Goal: Find contact information: Find contact information

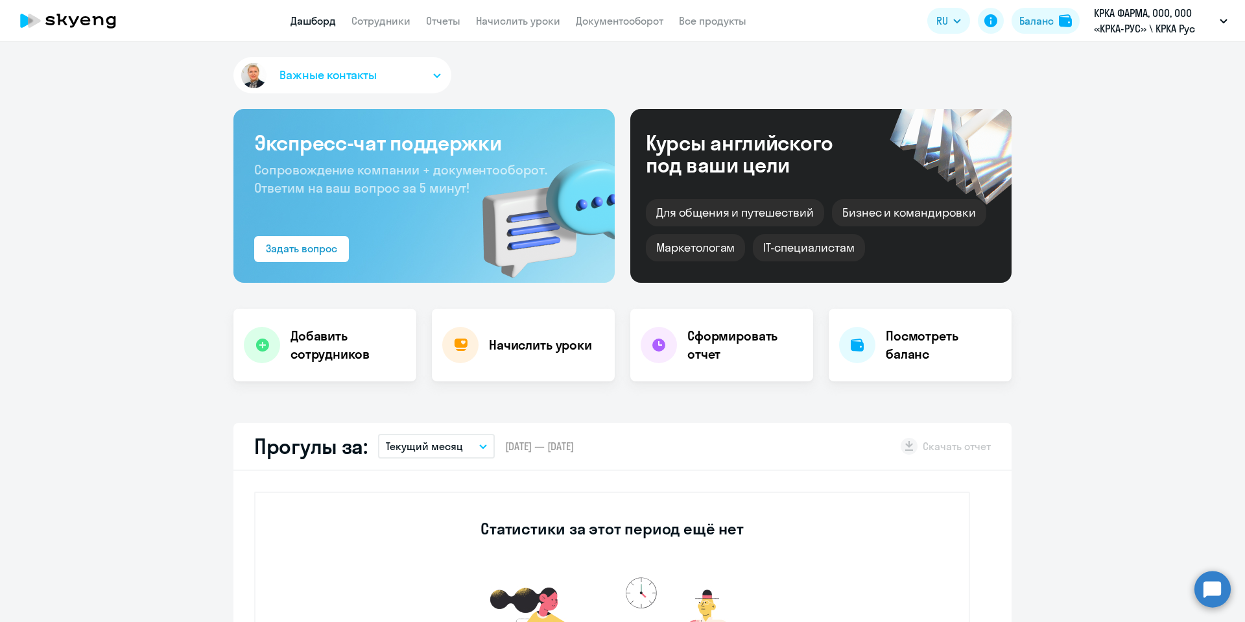
select select "30"
click at [388, 16] on link "Сотрудники" at bounding box center [381, 20] width 59 height 13
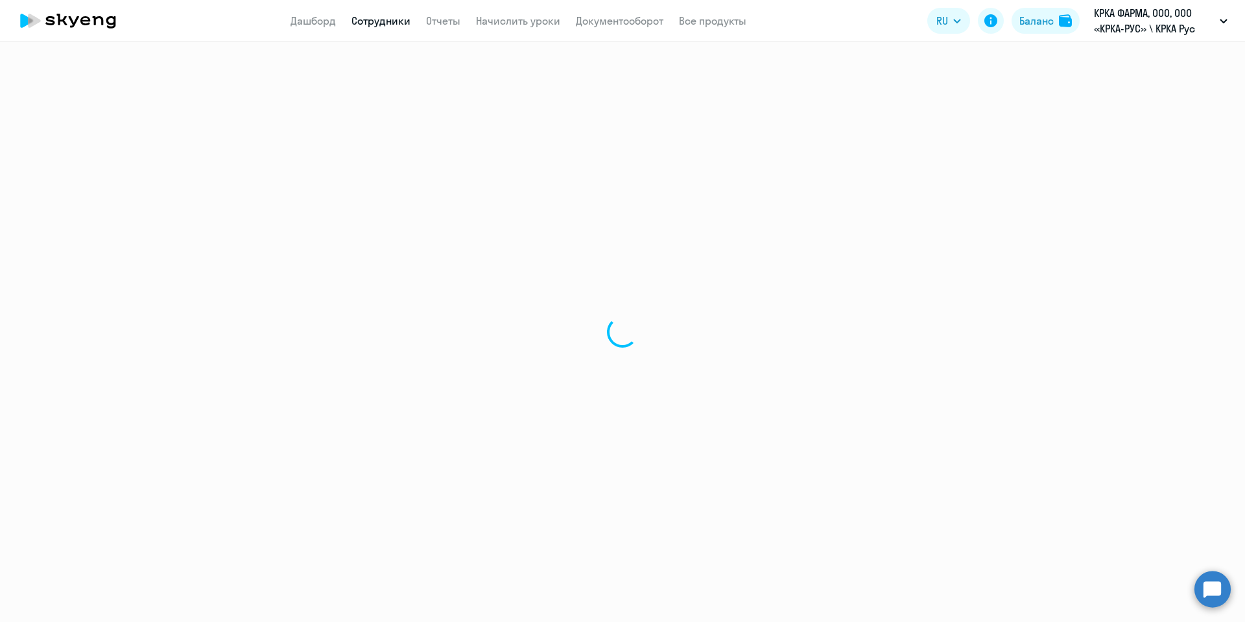
select select "30"
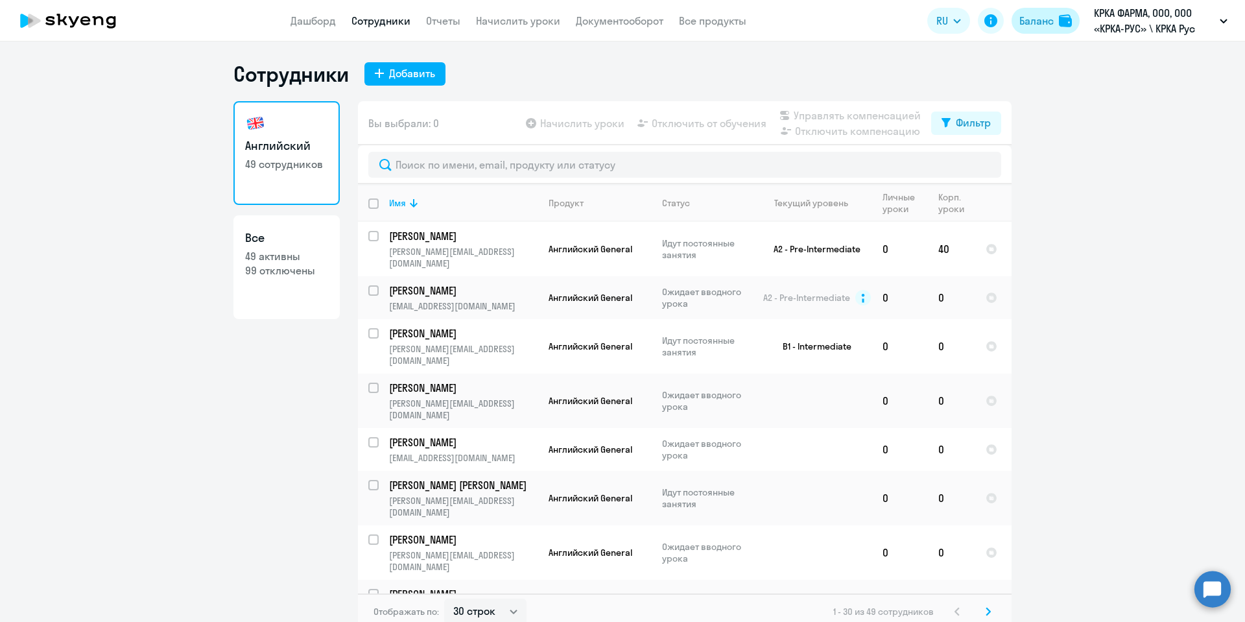
click at [1032, 23] on div "Баланс" at bounding box center [1037, 21] width 34 height 16
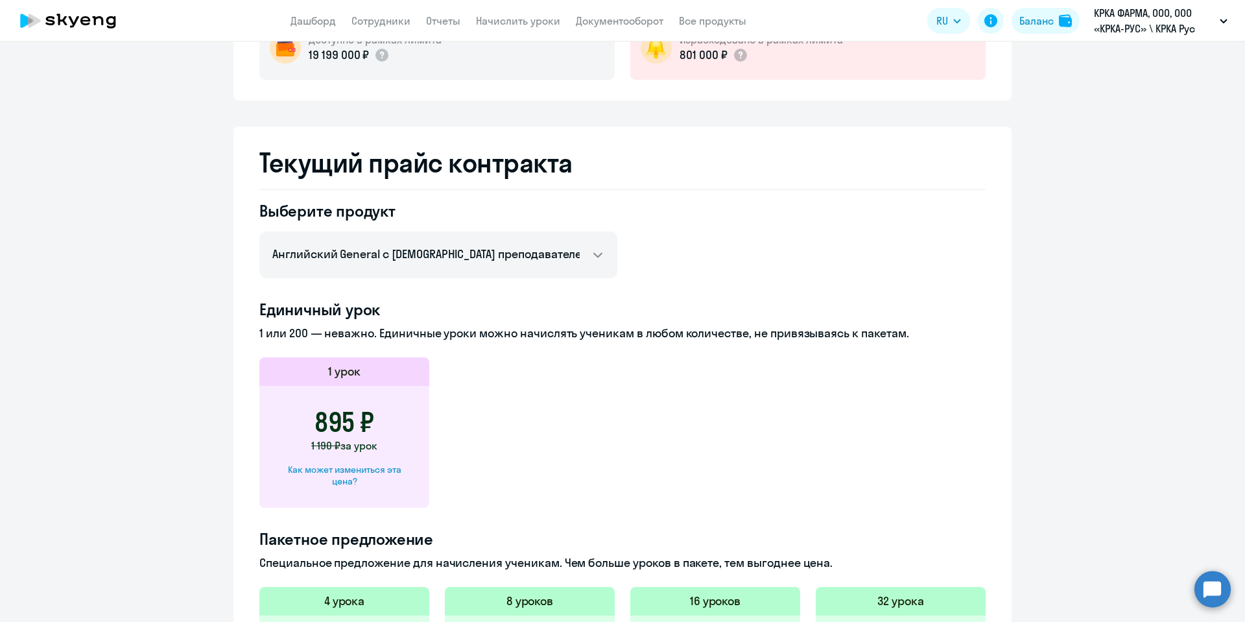
scroll to position [151, 0]
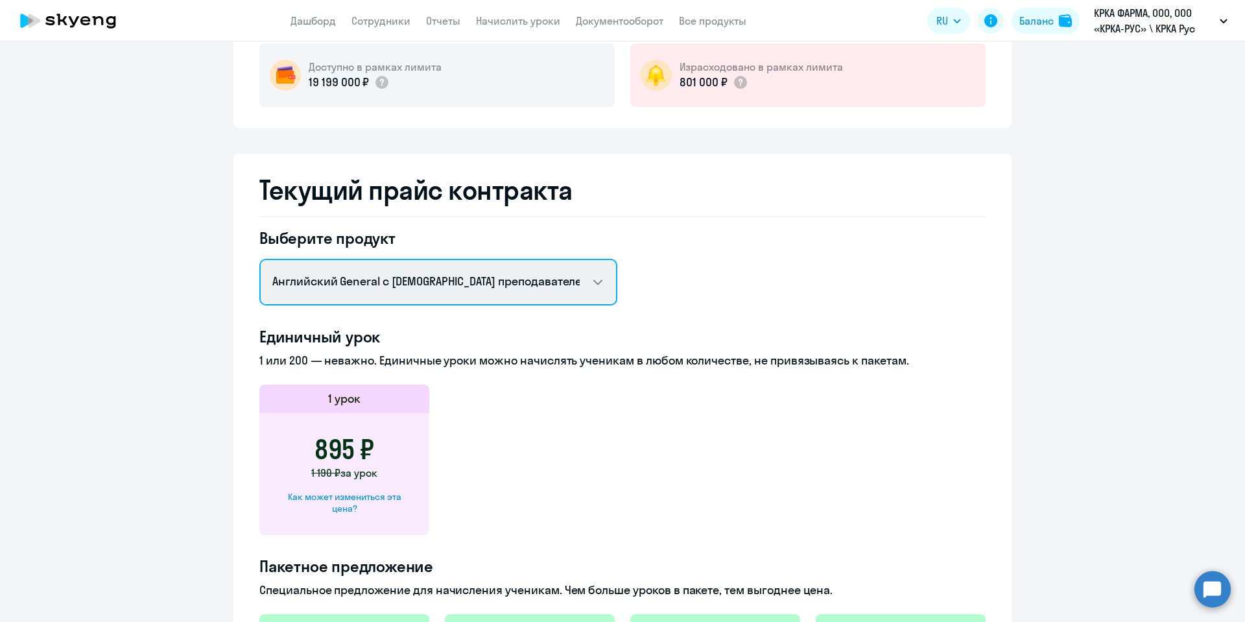
drag, startPoint x: 442, startPoint y: 273, endPoint x: 432, endPoint y: 304, distance: 32.8
click at [442, 273] on select "Английский General с русскоговорящим преподавателем Английский General с англог…" at bounding box center [438, 282] width 358 height 47
select select "english_adult_not_native_speaker_premium"
click at [259, 259] on select "Английский General с русскоговорящим преподавателем Английский General с англог…" at bounding box center [438, 282] width 358 height 47
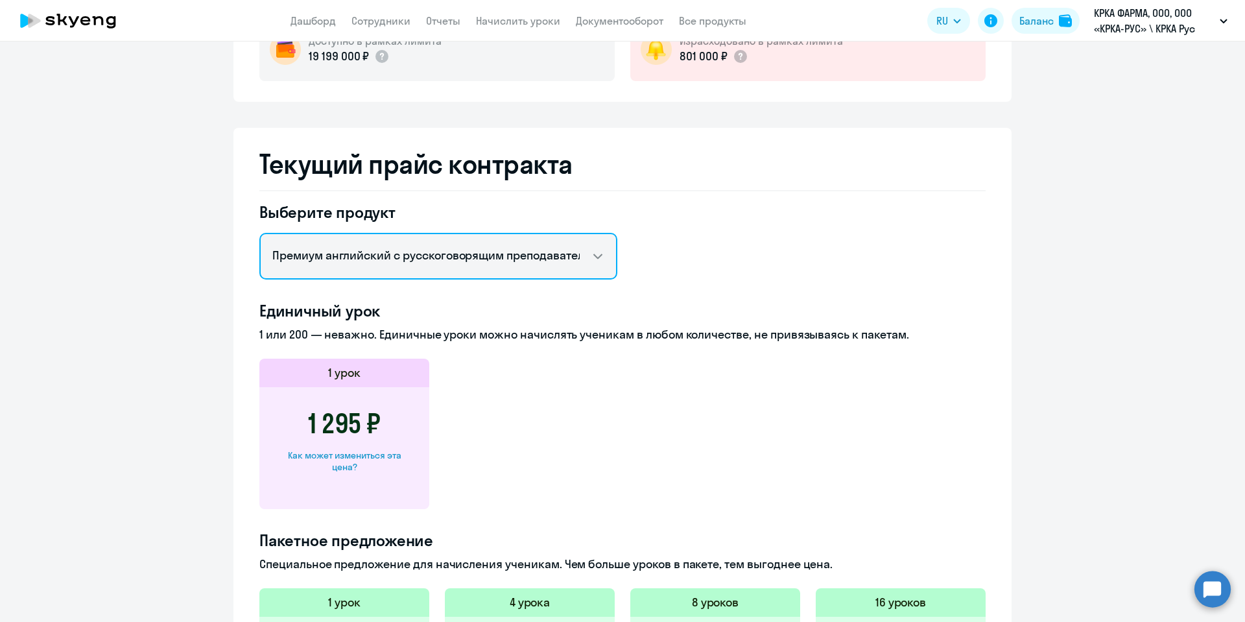
scroll to position [25, 0]
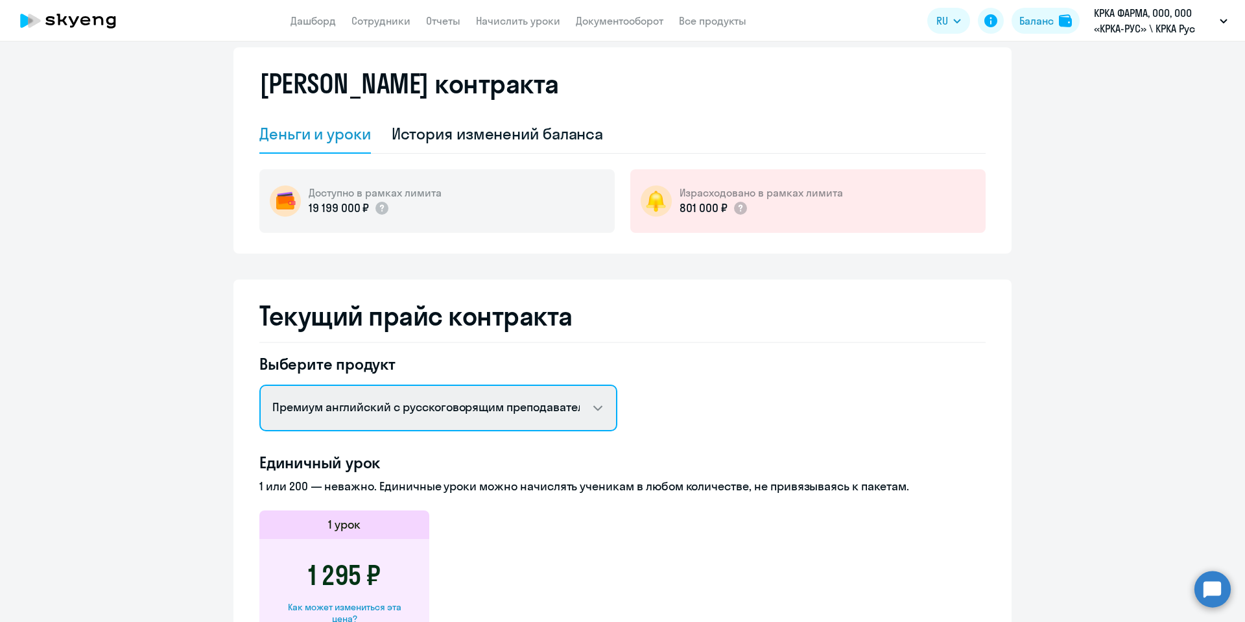
click at [595, 402] on select "Английский General с русскоговорящим преподавателем Английский General с англог…" at bounding box center [438, 408] width 358 height 47
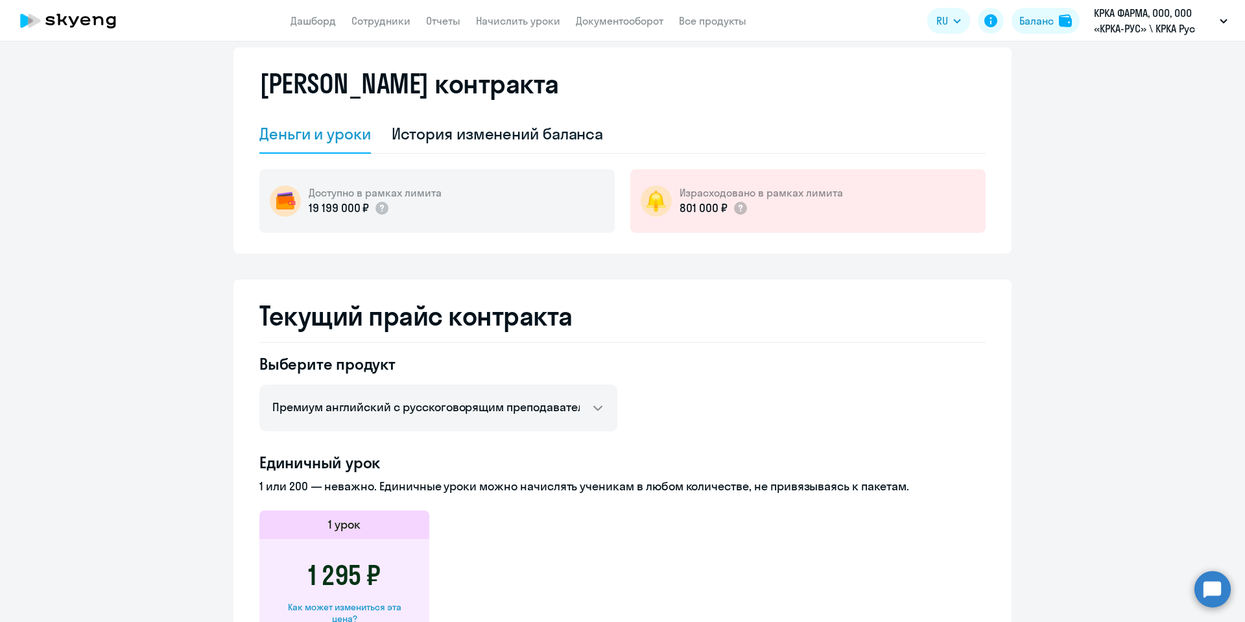
click at [697, 552] on app-price-card "1 урок 1 295 ₽ Как может измениться эта цена?" at bounding box center [622, 585] width 726 height 150
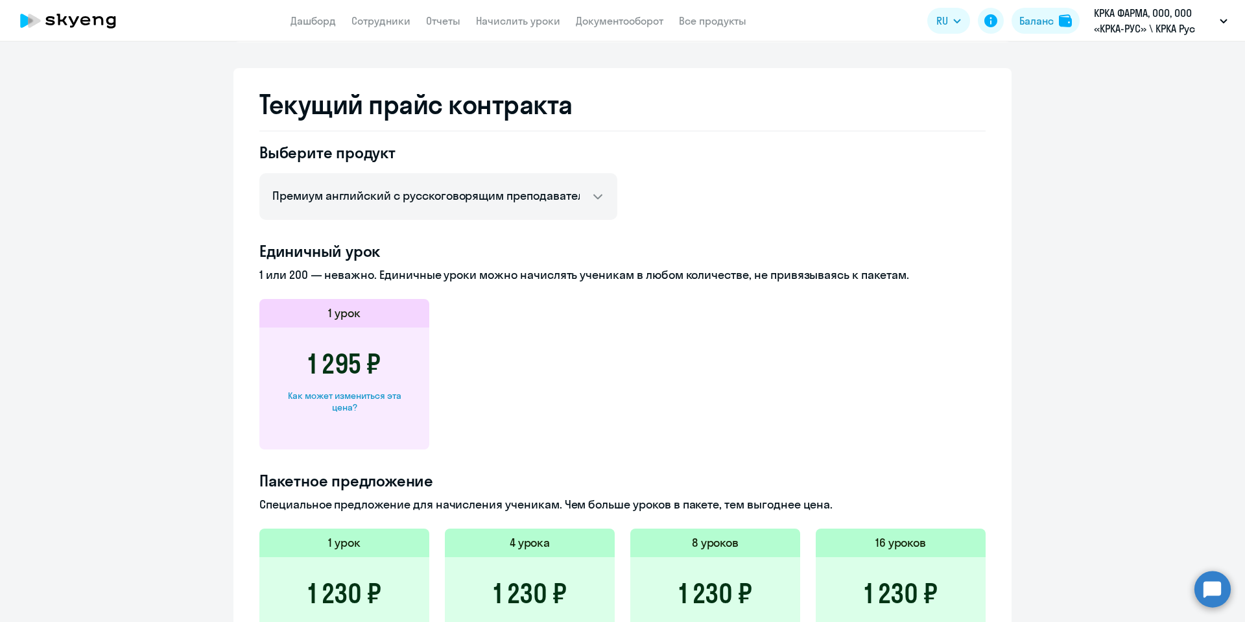
scroll to position [0, 0]
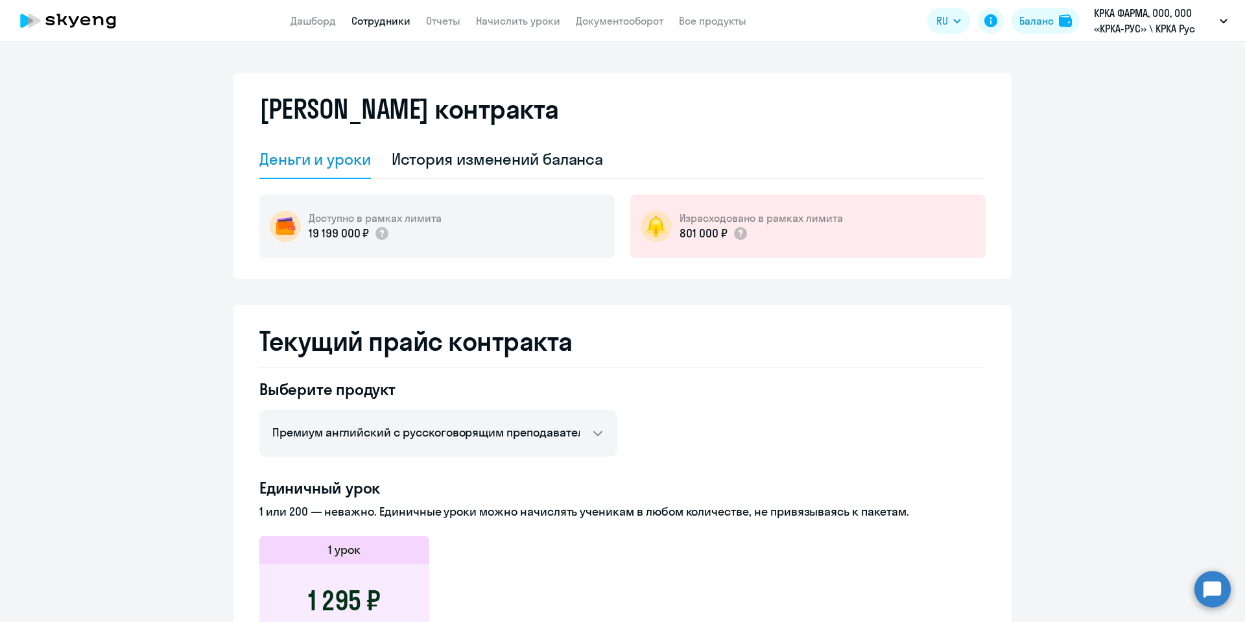
click at [369, 21] on link "Сотрудники" at bounding box center [381, 20] width 59 height 13
select select "30"
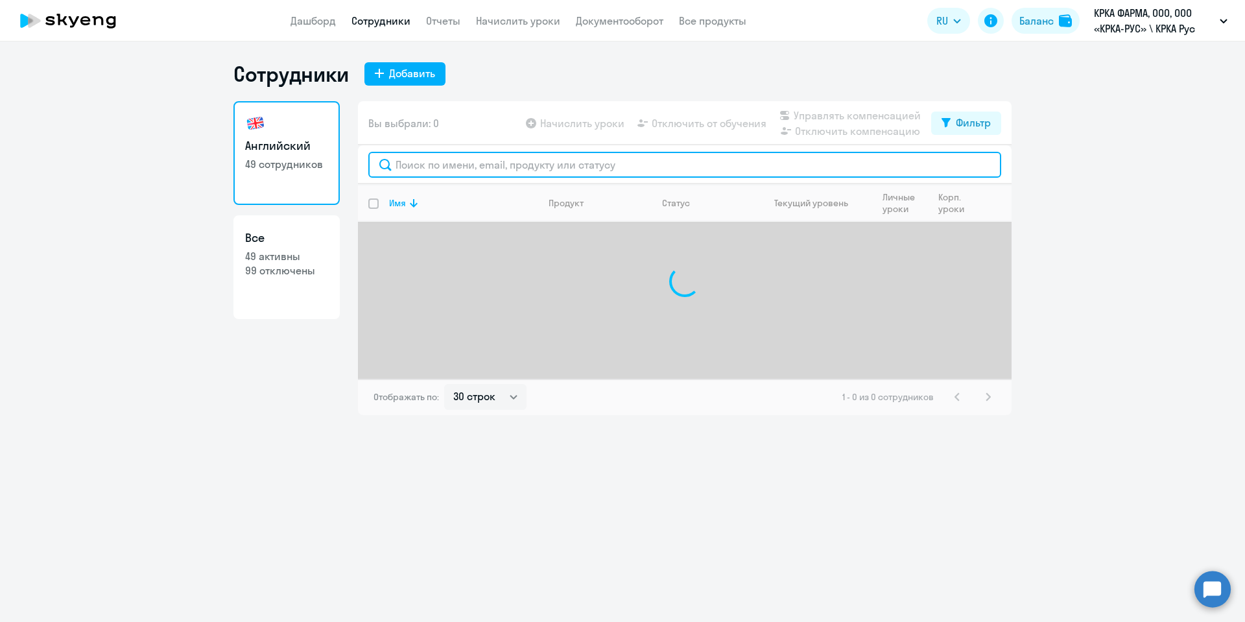
click at [460, 154] on input "text" at bounding box center [684, 165] width 633 height 26
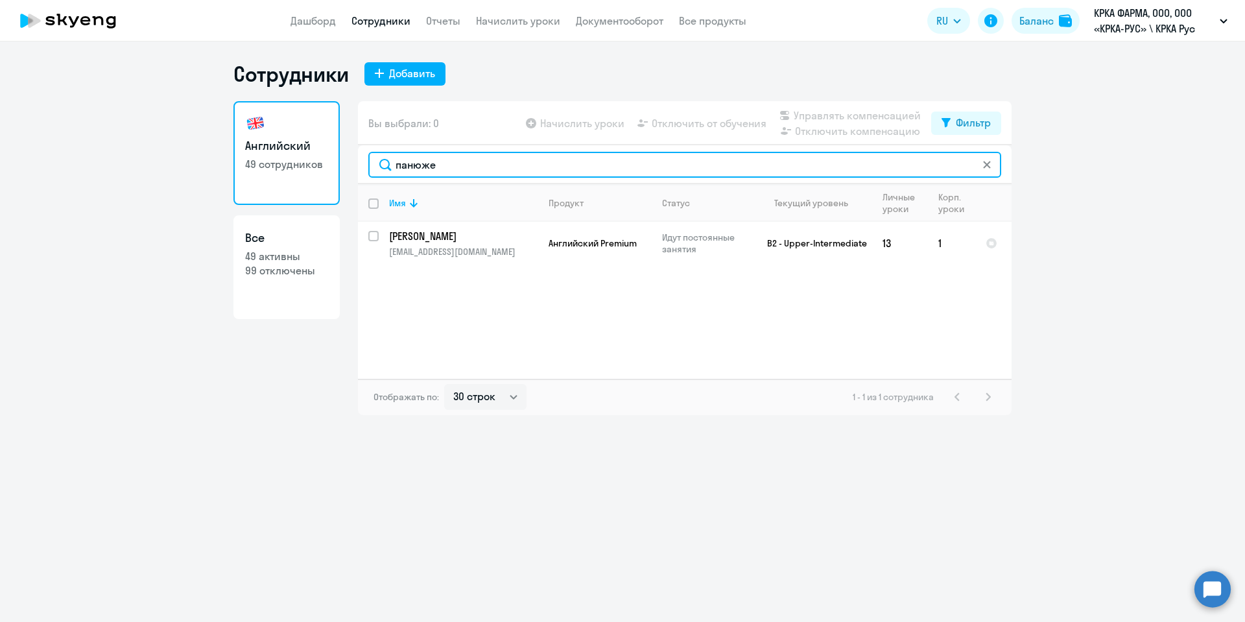
type input "панюже"
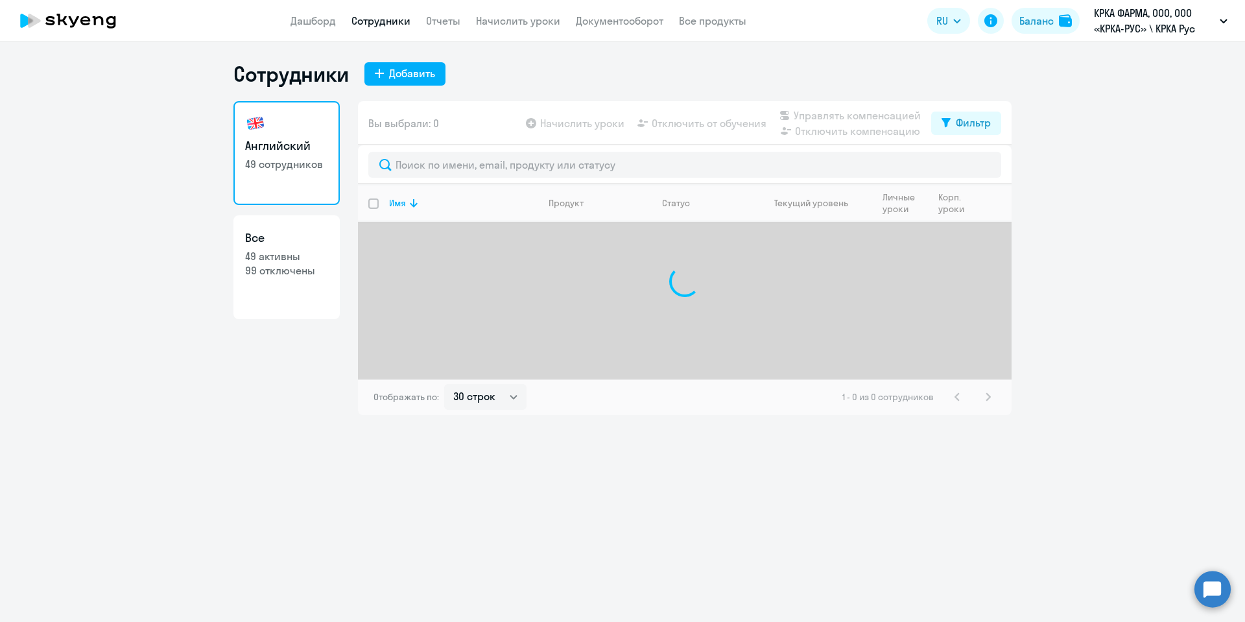
select select "30"
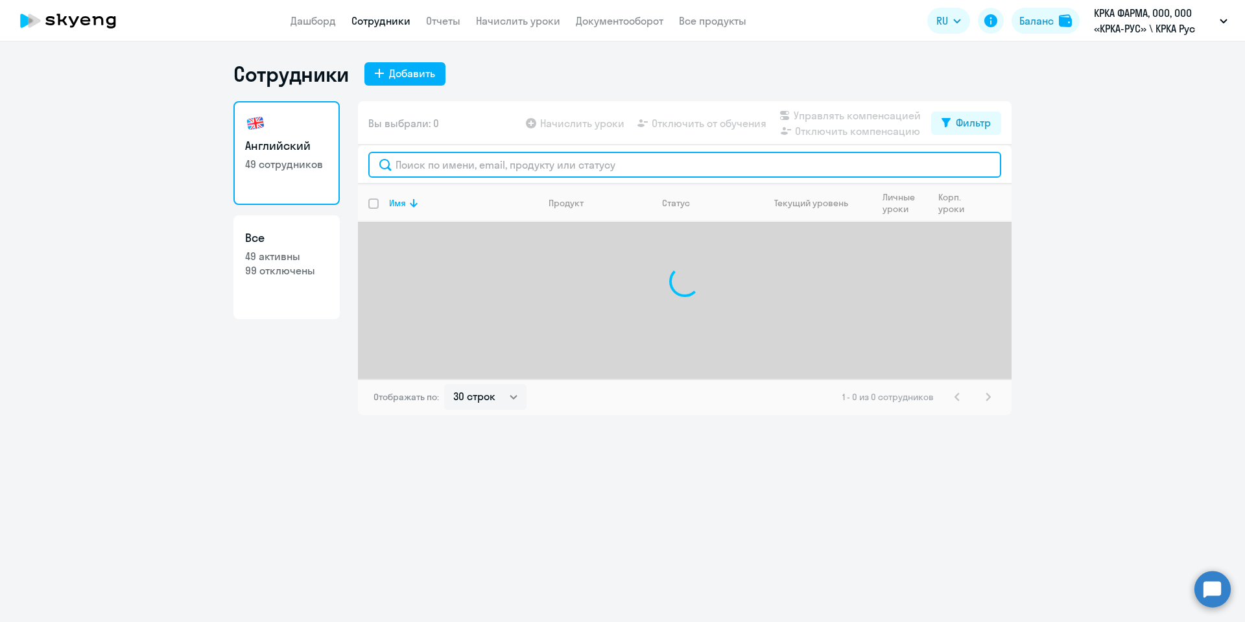
click at [453, 163] on input "text" at bounding box center [684, 165] width 633 height 26
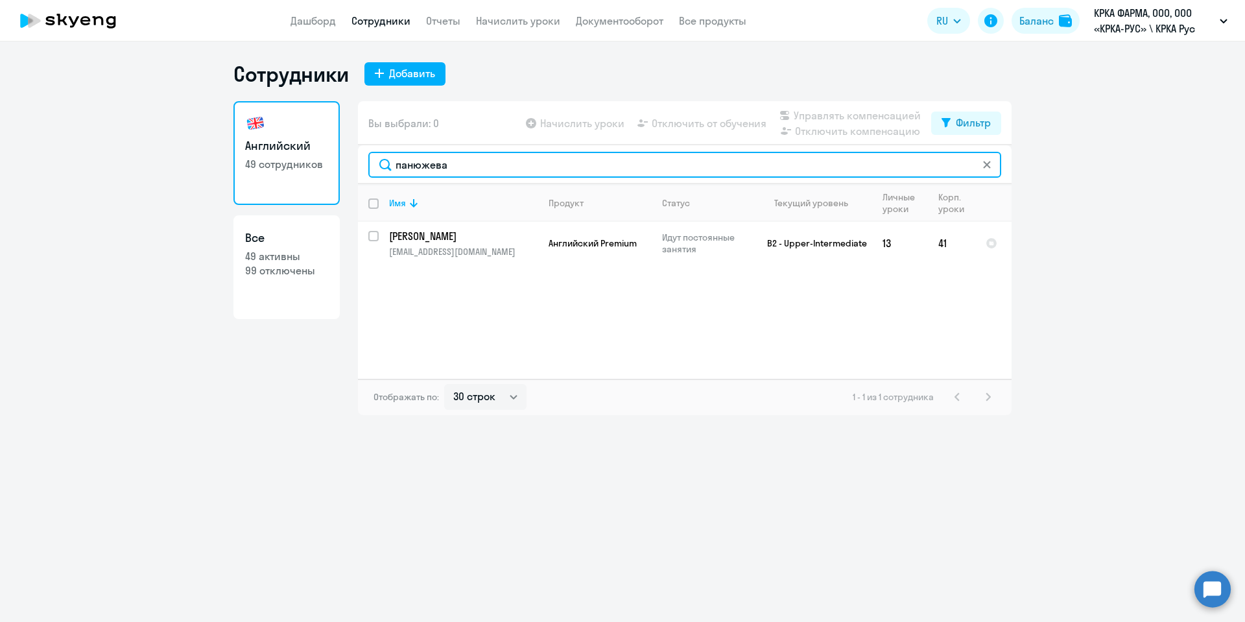
type input "панюжева"
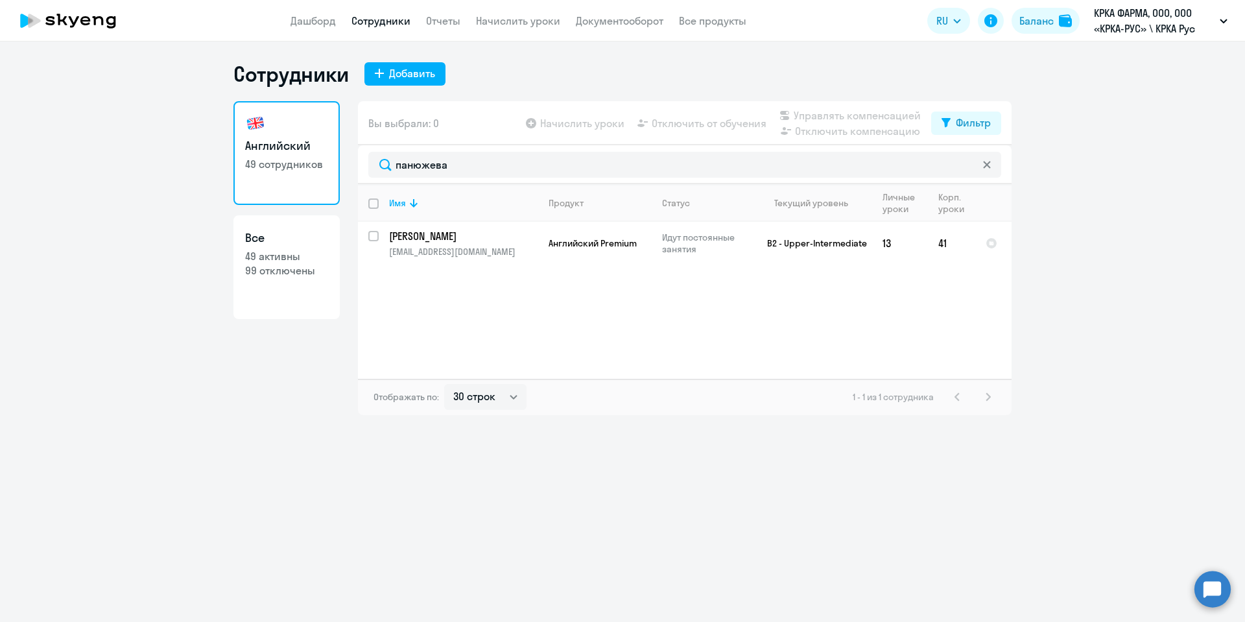
click at [988, 167] on icon at bounding box center [987, 165] width 8 height 8
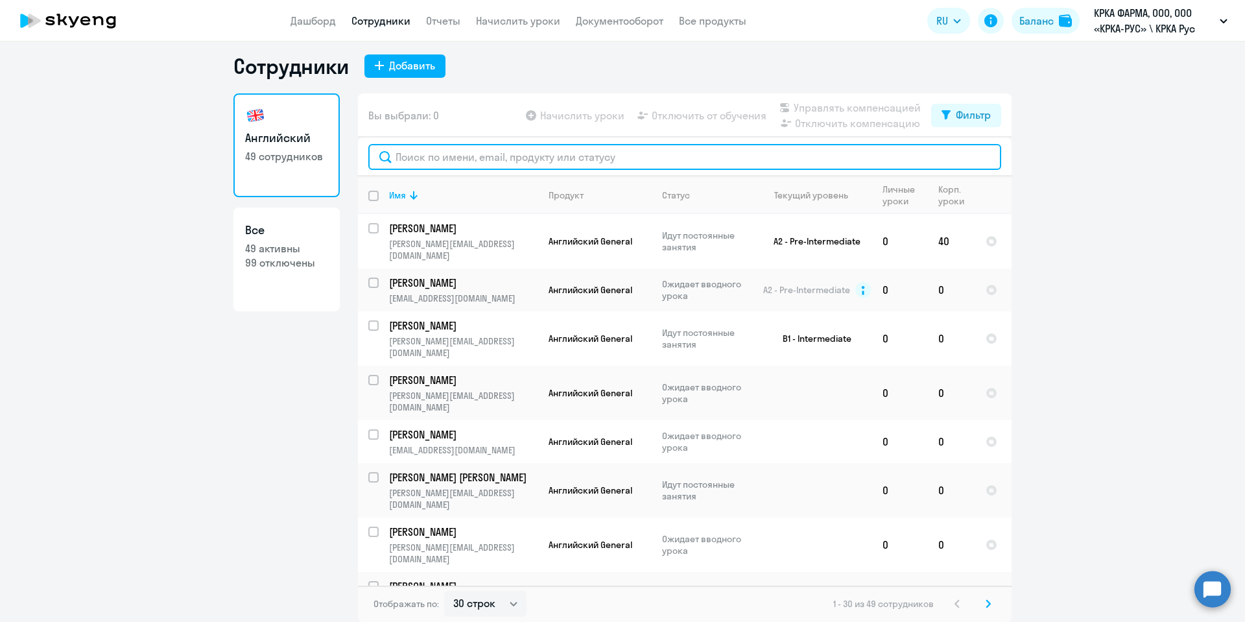
click at [478, 156] on input "text" at bounding box center [684, 157] width 633 height 26
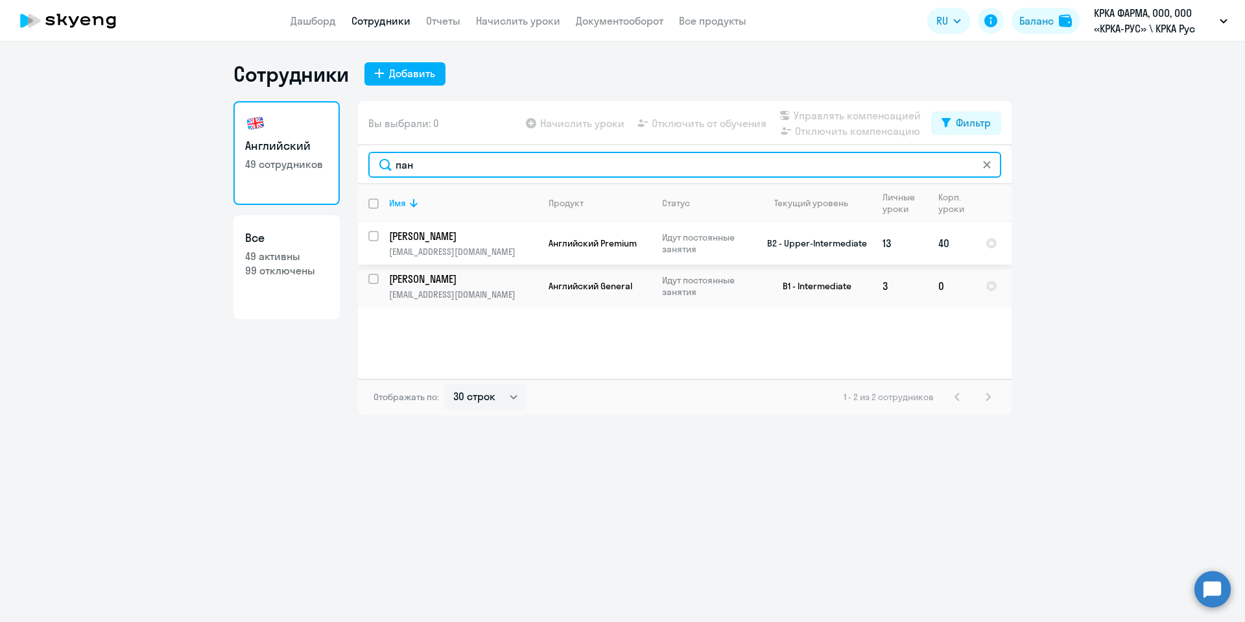
type input "пан"
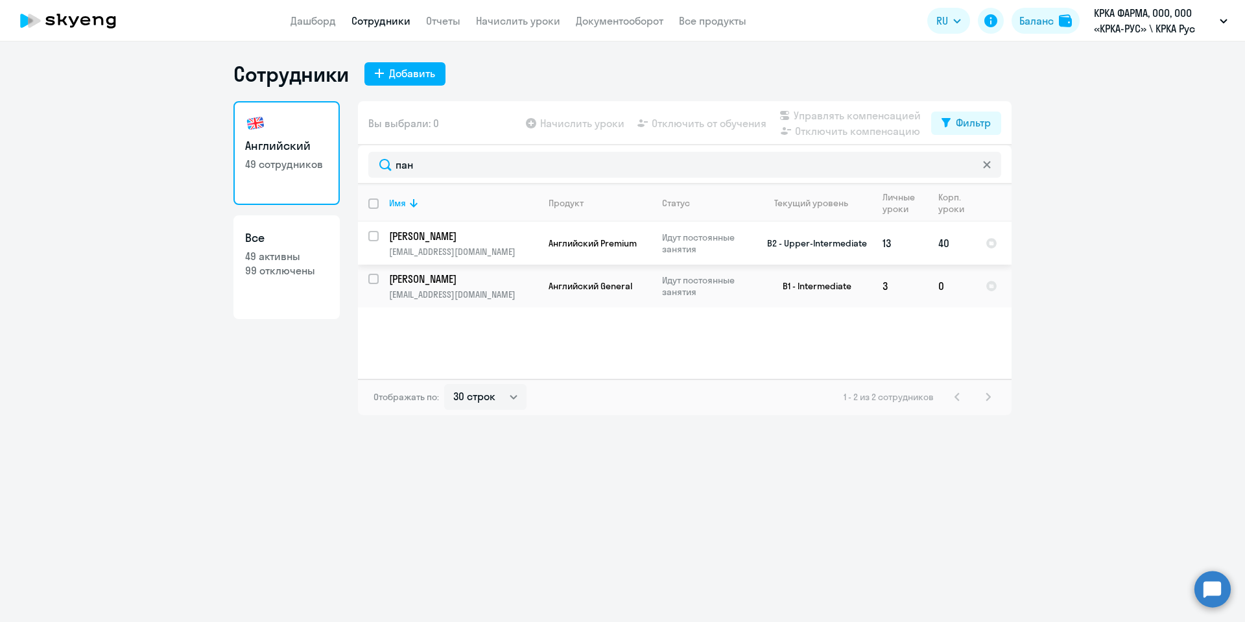
click at [440, 241] on p "[PERSON_NAME]" at bounding box center [462, 236] width 147 height 14
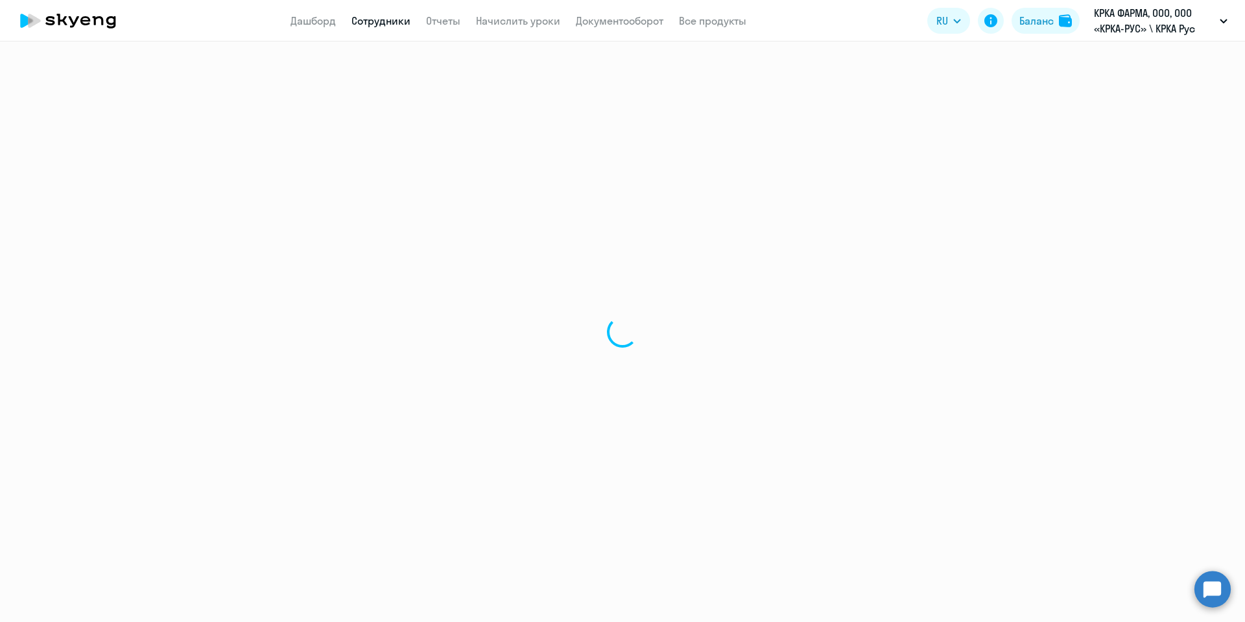
select select "english"
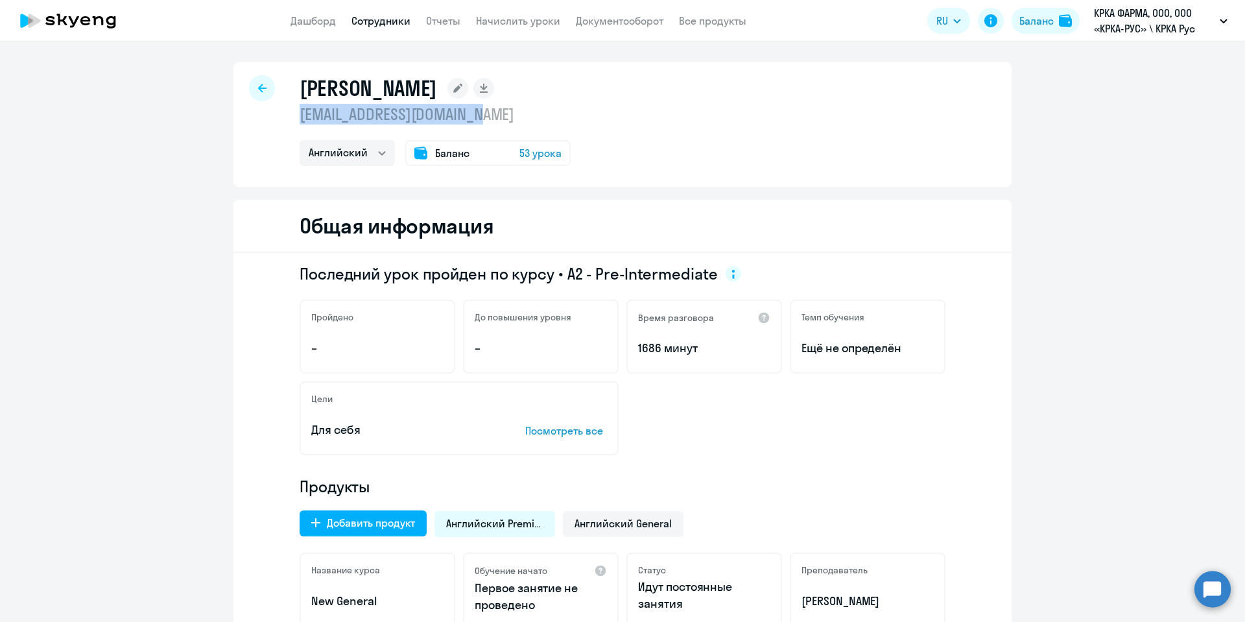
drag, startPoint x: 459, startPoint y: 120, endPoint x: 289, endPoint y: 112, distance: 169.5
click at [289, 112] on div "[PERSON_NAME] [PERSON_NAME][EMAIL_ADDRESS][DOMAIN_NAME] [PERSON_NAME] Баланс 53…" at bounding box center [622, 124] width 778 height 125
copy p "[EMAIL_ADDRESS][DOMAIN_NAME]"
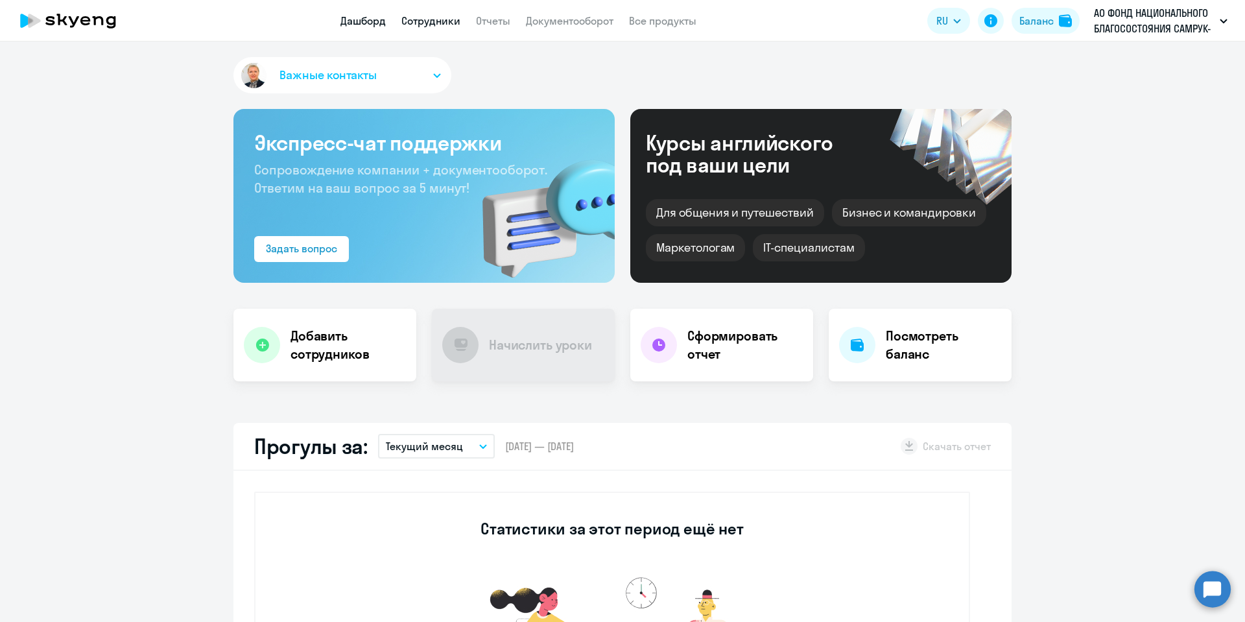
click at [422, 19] on link "Сотрудники" at bounding box center [430, 20] width 59 height 13
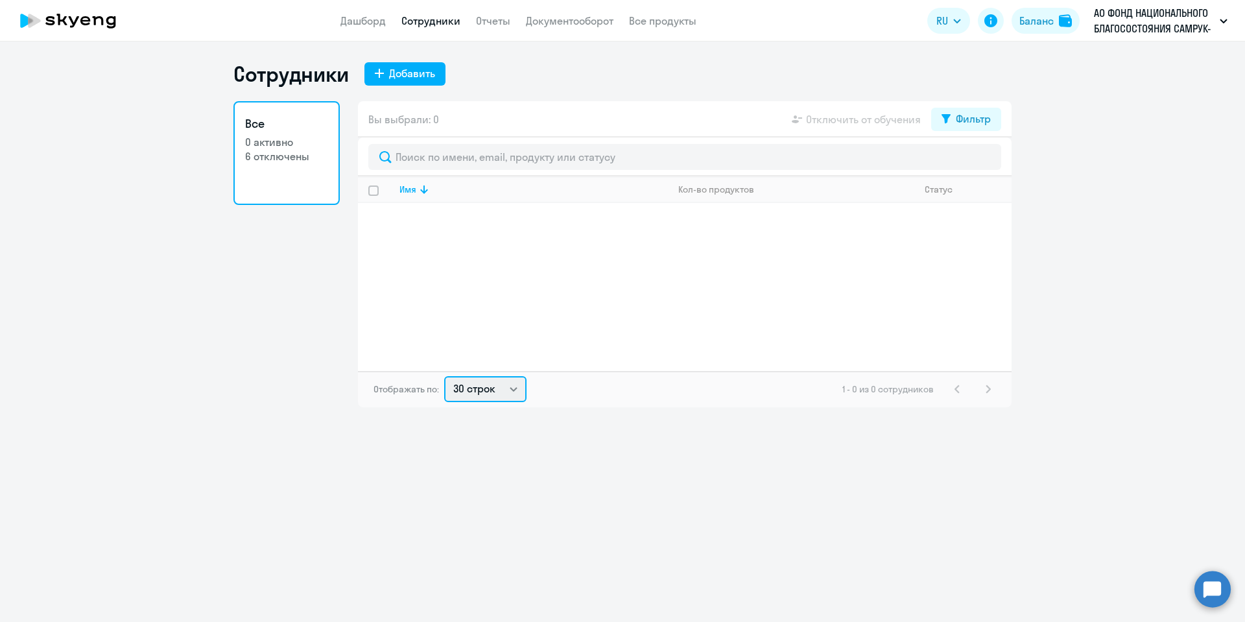
click at [497, 392] on select "30 строк 50 строк 100 строк" at bounding box center [485, 389] width 82 height 26
select select "100"
click at [444, 376] on select "30 строк 50 строк 100 строк" at bounding box center [485, 389] width 82 height 26
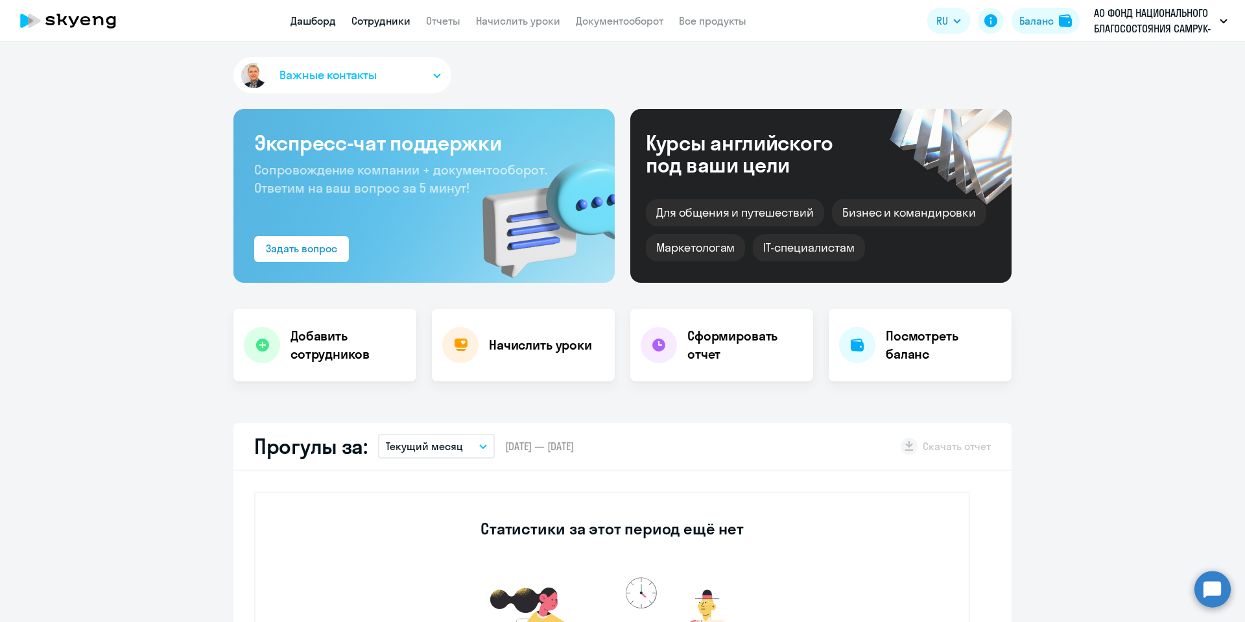
drag, startPoint x: 385, startPoint y: 17, endPoint x: 378, endPoint y: 40, distance: 24.2
click at [384, 16] on link "Сотрудники" at bounding box center [381, 20] width 59 height 13
select select "30"
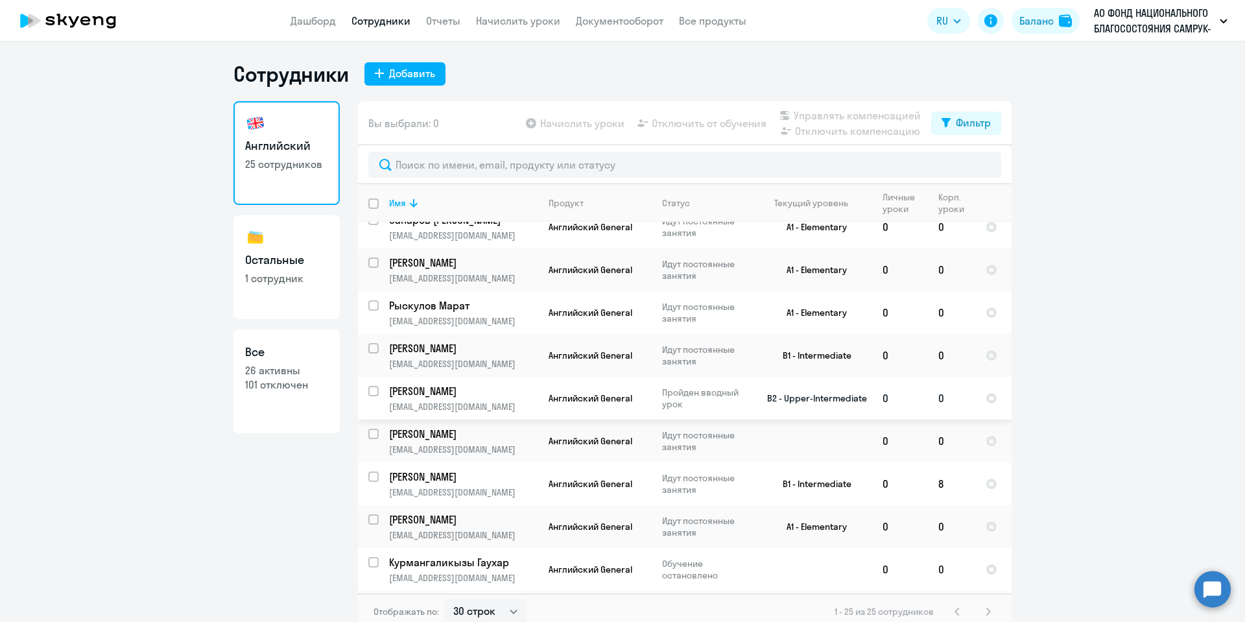
scroll to position [212, 0]
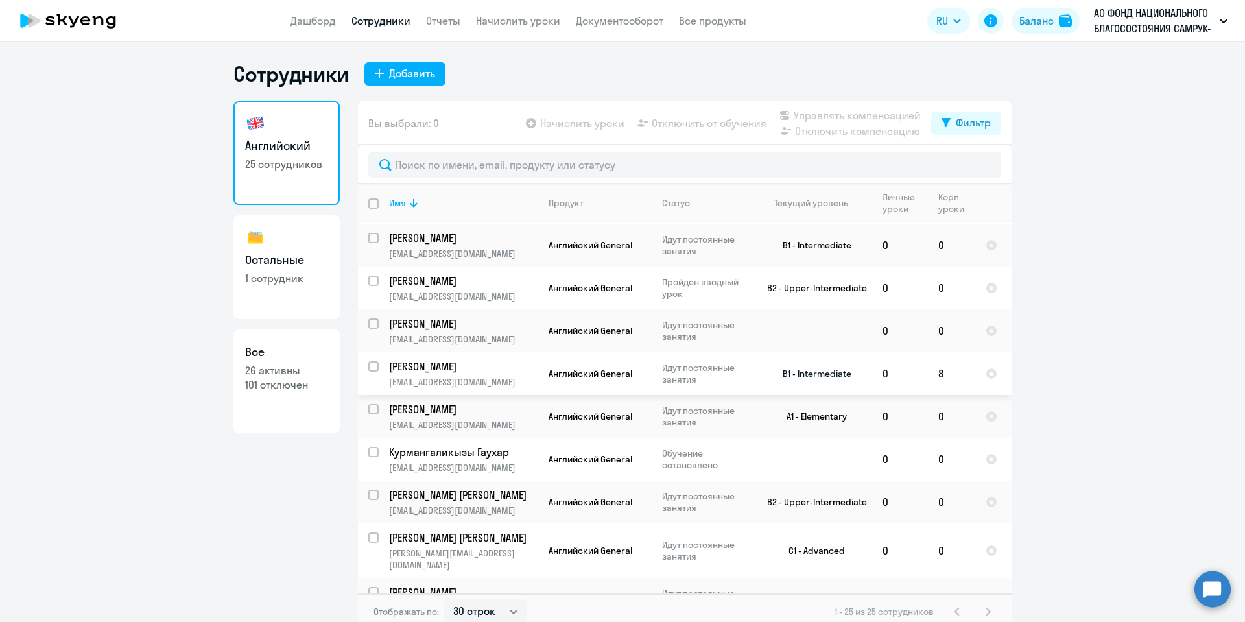
click at [488, 371] on p "Мелдебеков Нариман Каскырбекович" at bounding box center [462, 366] width 147 height 14
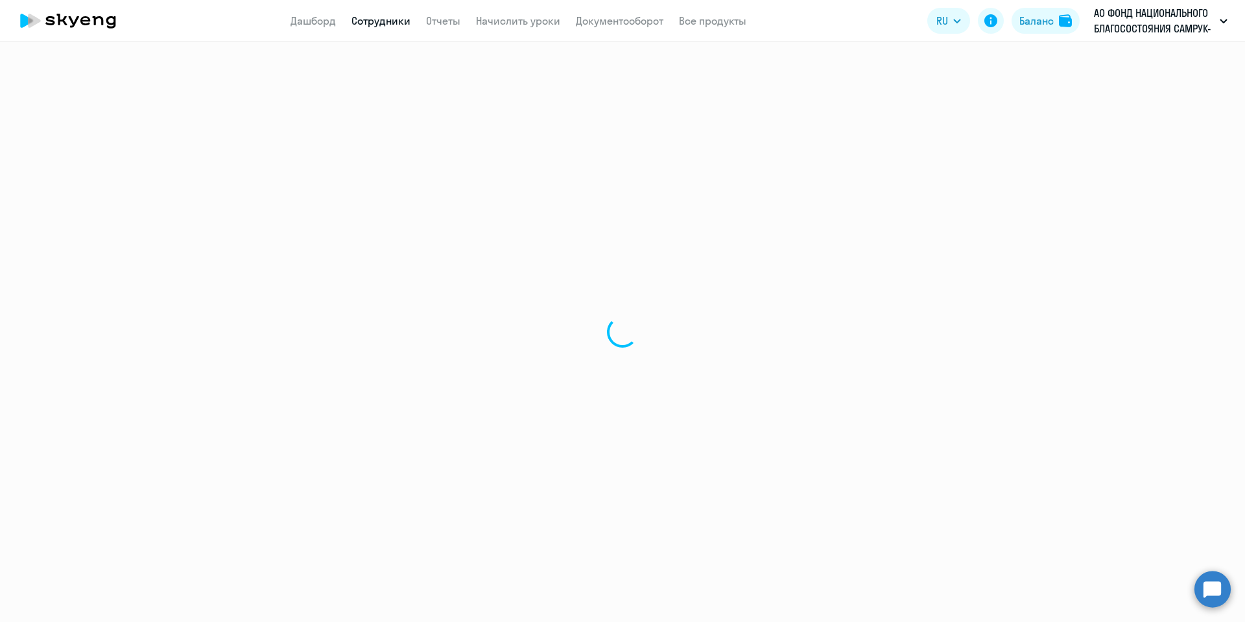
select select "english"
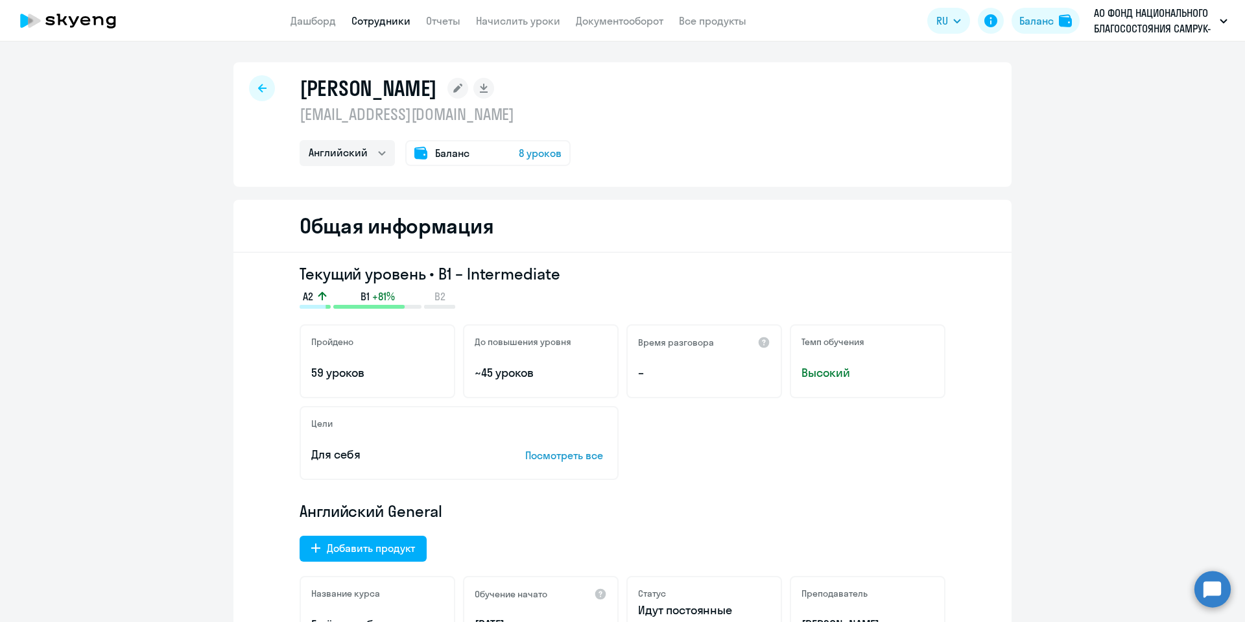
drag, startPoint x: 660, startPoint y: 90, endPoint x: 288, endPoint y: 95, distance: 372.3
click at [288, 95] on div "Мелдебеков Нариман Каскырбекович n.meldebekov@sk.kz Английский Баланс 8 уроков" at bounding box center [622, 124] width 778 height 125
copy h1 "Мелдебеков Нариман Каскырбекович"
drag, startPoint x: 448, startPoint y: 113, endPoint x: 292, endPoint y: 115, distance: 155.7
click at [300, 115] on p "n.meldebekov@sk.kz" at bounding box center [435, 114] width 271 height 21
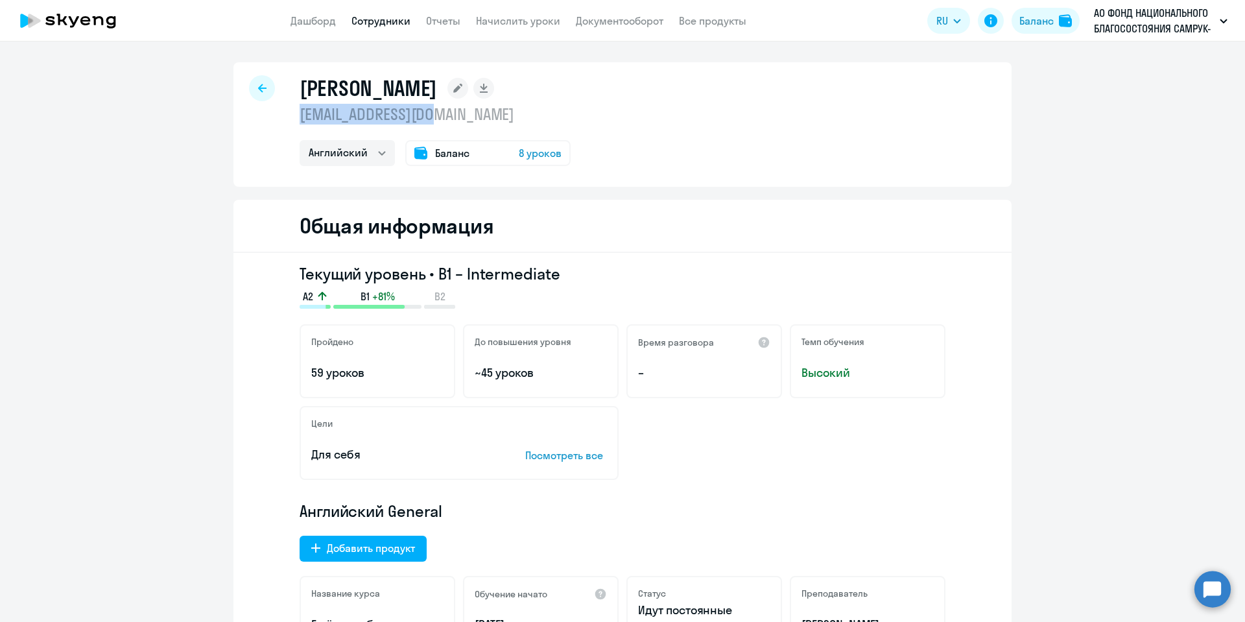
copy p "n.meldebekov@sk.kz"
